Goal: Find specific page/section: Find specific page/section

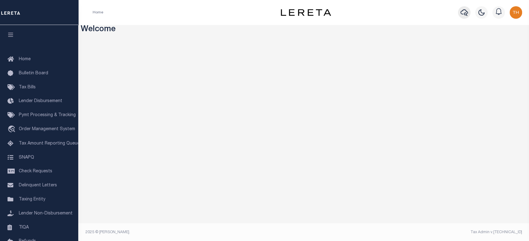
click at [462, 13] on icon "button" at bounding box center [464, 13] width 8 height 8
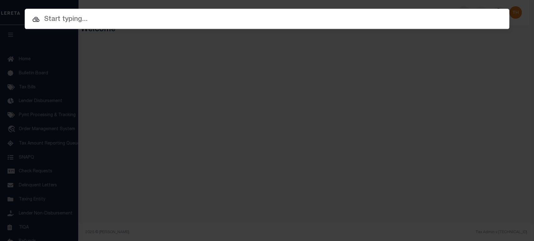
paste input "[URL][DOMAIN_NAME]"
type input "[URL][DOMAIN_NAME]"
click at [266, 17] on input "text" at bounding box center [267, 19] width 484 height 11
paste input "3505637"
type input "3505637"
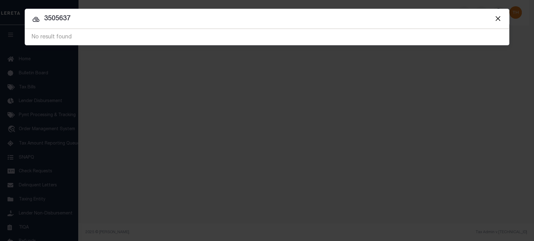
click at [497, 18] on button "Close" at bounding box center [498, 18] width 8 height 8
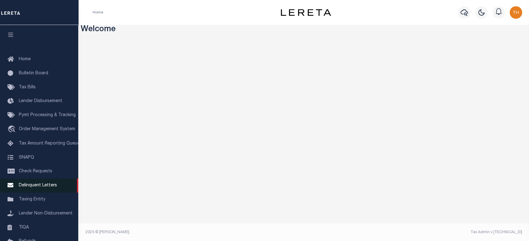
click at [46, 188] on span "Delinquent Letters" at bounding box center [38, 186] width 38 height 4
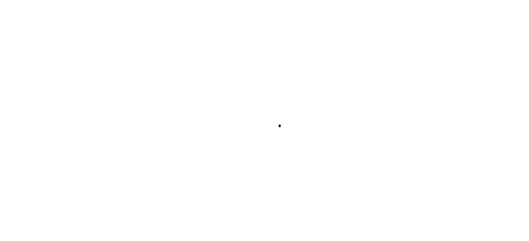
scroll to position [63, 0]
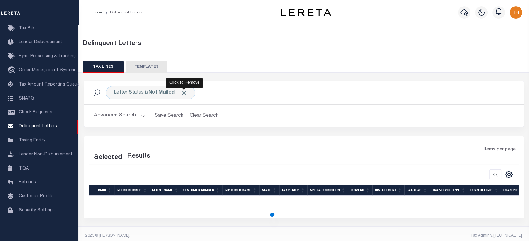
click at [185, 94] on span "Click to Remove" at bounding box center [184, 93] width 7 height 7
click at [131, 116] on button "Advanced Search" at bounding box center [120, 116] width 52 height 12
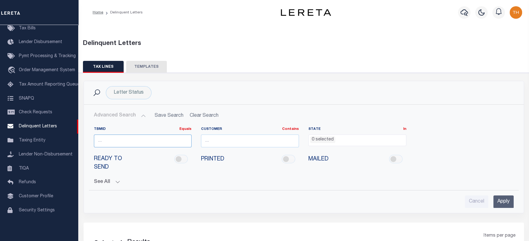
click at [134, 137] on input "number" at bounding box center [143, 141] width 98 height 13
paste input "3505637"
type input "3505637"
click at [508, 201] on input "Apply" at bounding box center [503, 202] width 20 height 13
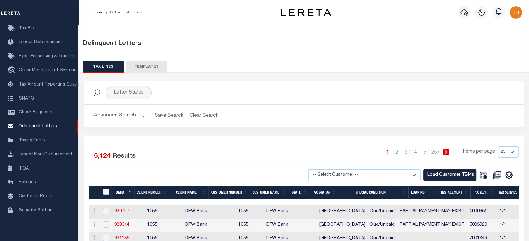
scroll to position [35, 0]
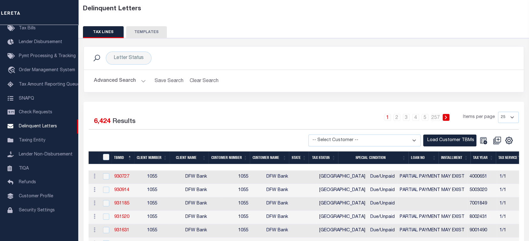
click at [100, 81] on button "Advanced Search" at bounding box center [120, 81] width 52 height 12
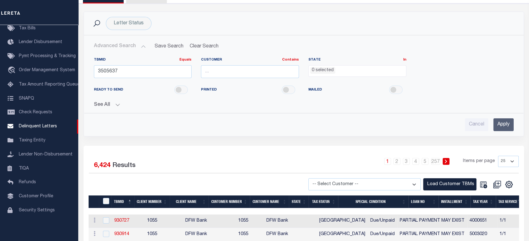
click at [508, 127] on input "Apply" at bounding box center [503, 125] width 20 height 13
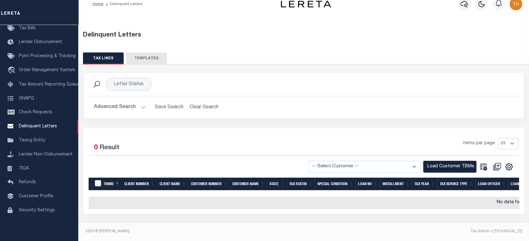
scroll to position [12, 0]
